Goal: Task Accomplishment & Management: Use online tool/utility

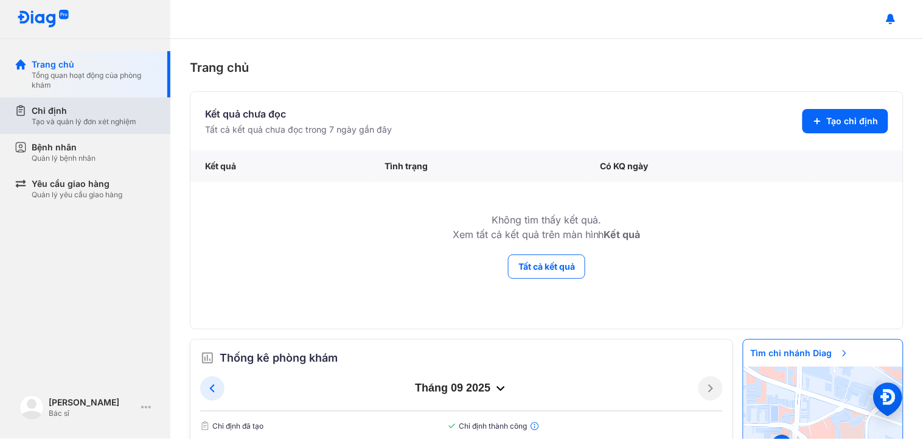
click at [111, 119] on div "Tạo và quản lý đơn xét nghiệm" at bounding box center [84, 122] width 105 height 10
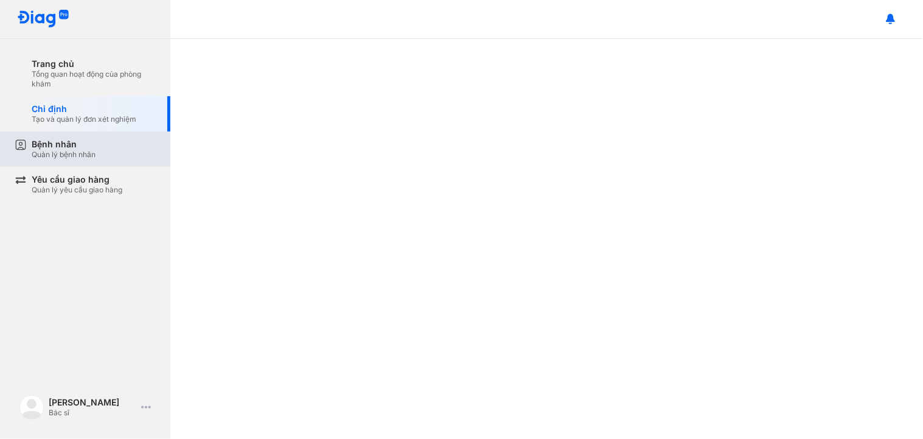
click at [113, 148] on div "Bệnh nhân Quản lý bệnh nhân" at bounding box center [94, 149] width 124 height 21
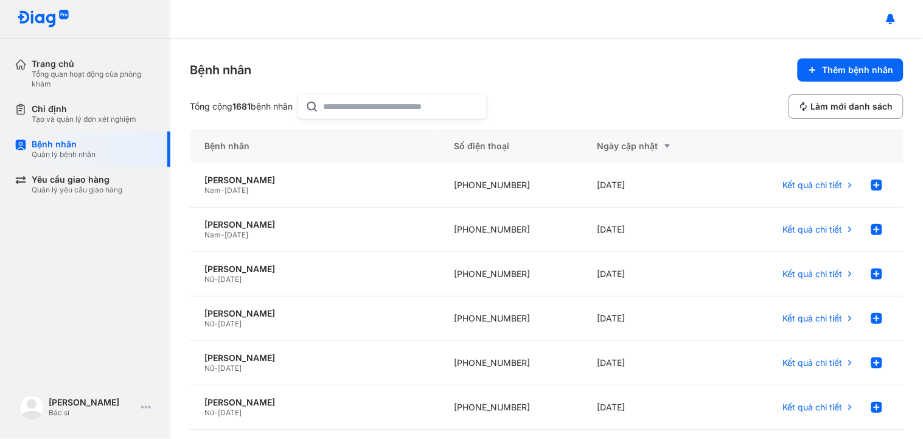
click at [372, 108] on input "text" at bounding box center [402, 106] width 156 height 24
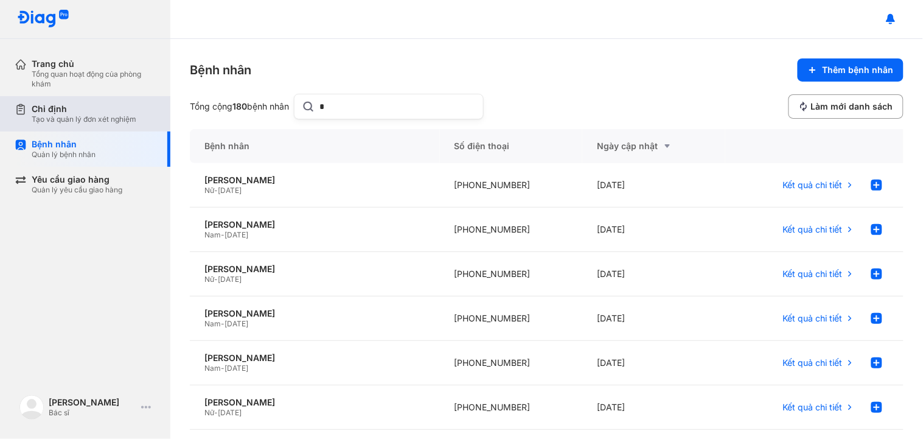
type input "*"
click at [122, 116] on div "Tạo và quản lý đơn xét nghiệm" at bounding box center [84, 119] width 105 height 10
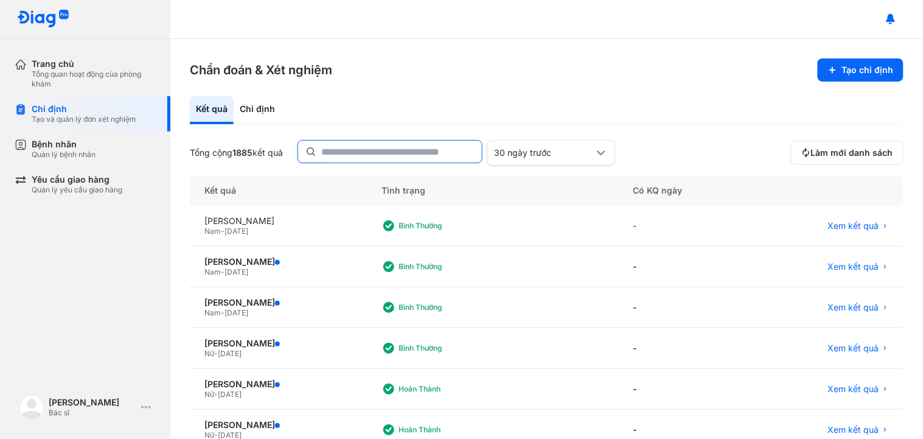
click at [404, 154] on input "text" at bounding box center [397, 152] width 153 height 22
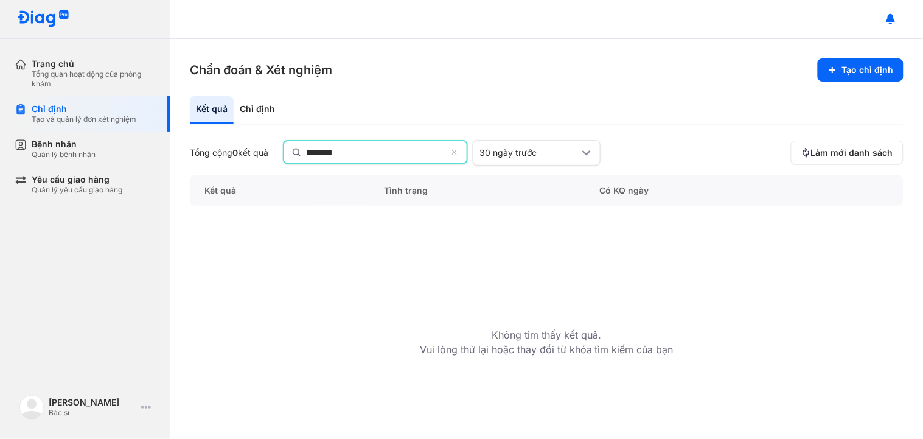
type input "*******"
